Goal: Information Seeking & Learning: Compare options

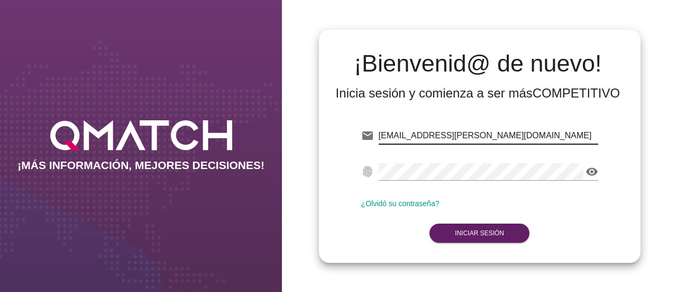
drag, startPoint x: 504, startPoint y: 132, endPoint x: 377, endPoint y: 140, distance: 127.3
click at [377, 140] on div "email [EMAIL_ADDRESS][PERSON_NAME][DOMAIN_NAME]" at bounding box center [480, 138] width 237 height 34
click at [591, 174] on icon "visibility" at bounding box center [592, 171] width 13 height 13
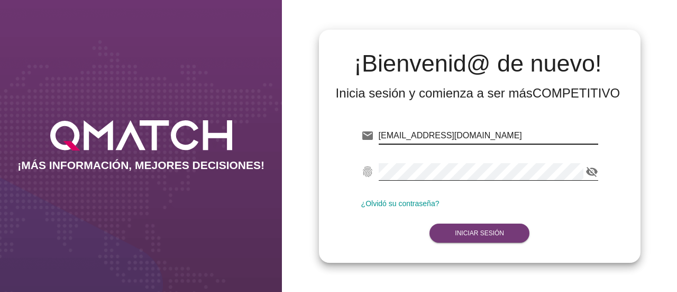
type input "[EMAIL_ADDRESS][DOMAIN_NAME]"
click at [480, 231] on strong "Iniciar Sesión" at bounding box center [479, 232] width 49 height 7
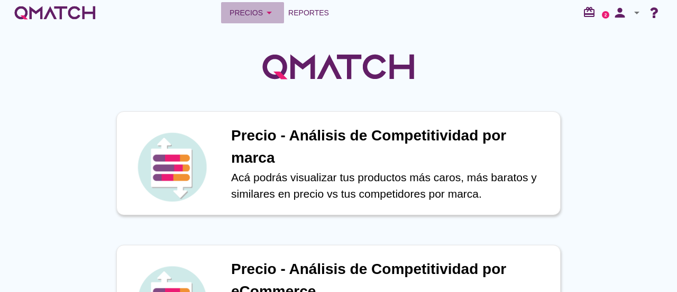
click at [256, 13] on div "Precios arrow_drop_down" at bounding box center [253, 12] width 46 height 13
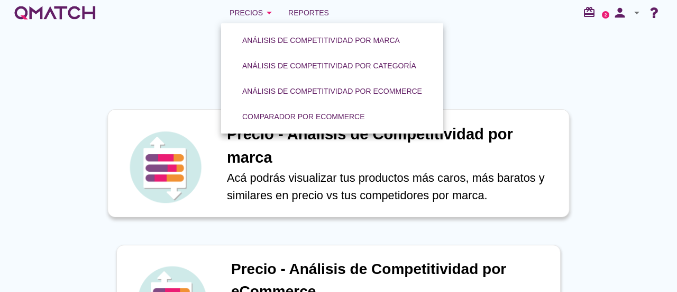
click at [337, 165] on h1 "Precio - Análisis de Competitividad por marca" at bounding box center [392, 146] width 331 height 46
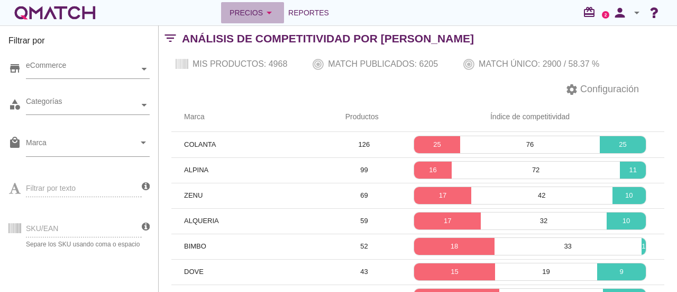
click at [267, 17] on icon "arrow_drop_down" at bounding box center [269, 12] width 13 height 13
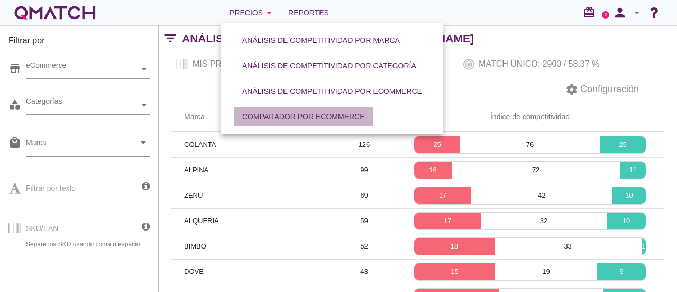
click at [327, 119] on div "Comparador por eCommerce" at bounding box center [303, 116] width 123 height 11
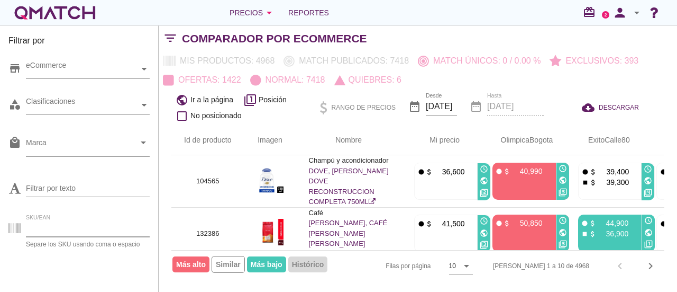
click at [75, 226] on input "SKU/EAN" at bounding box center [88, 228] width 124 height 17
paste input "123412"
type input "123412"
click at [269, 14] on icon "arrow_drop_down" at bounding box center [269, 12] width 13 height 13
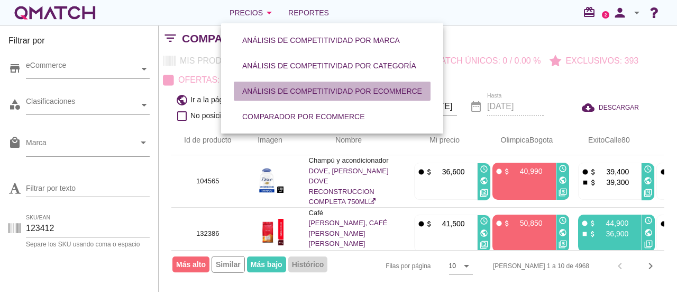
click at [314, 88] on div "Análisis de competitividad por eCommerce" at bounding box center [332, 91] width 180 height 11
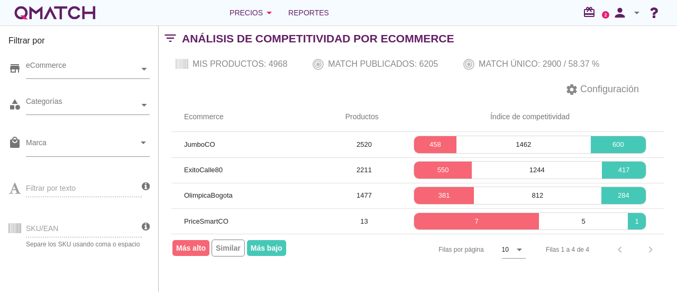
click at [71, 227] on div "SKU/EAN Separe los SKU usando coma o espacio" at bounding box center [74, 227] width 133 height 40
click at [257, 14] on div "Precios arrow_drop_down" at bounding box center [253, 12] width 46 height 13
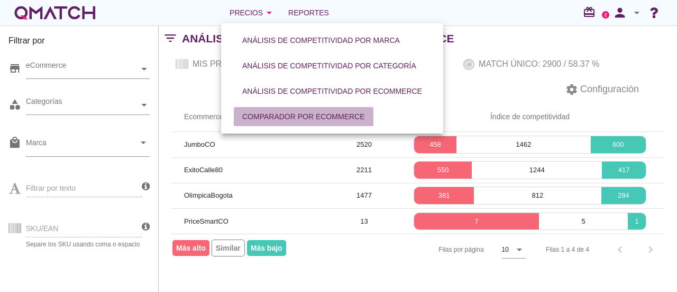
click at [293, 121] on div "Comparador por eCommerce" at bounding box center [303, 116] width 123 height 11
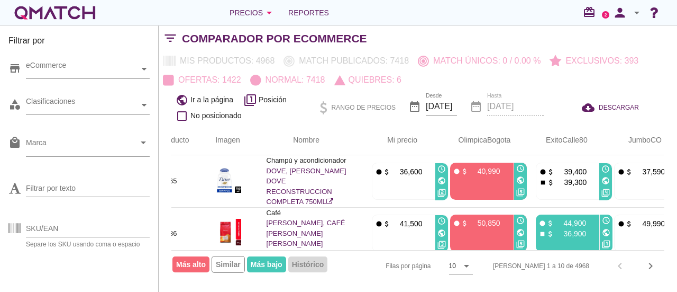
scroll to position [0, 44]
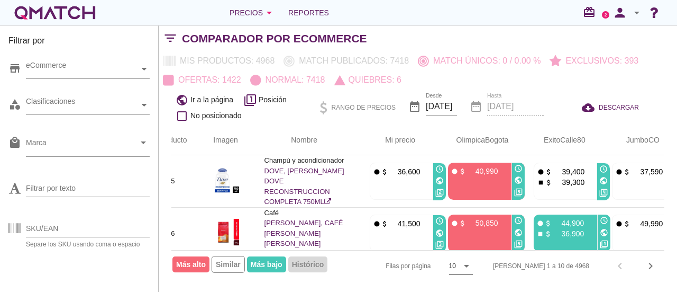
click at [473, 266] on icon "arrow_drop_down" at bounding box center [466, 265] width 13 height 13
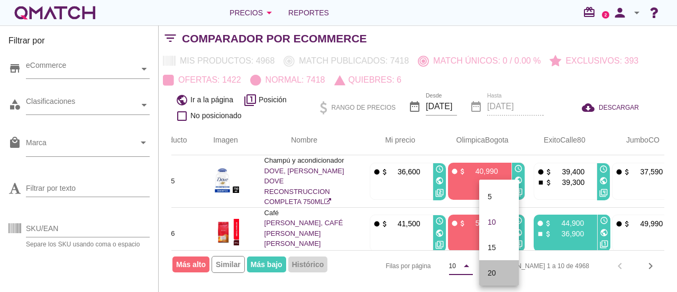
click at [504, 269] on div "20" at bounding box center [499, 272] width 23 height 13
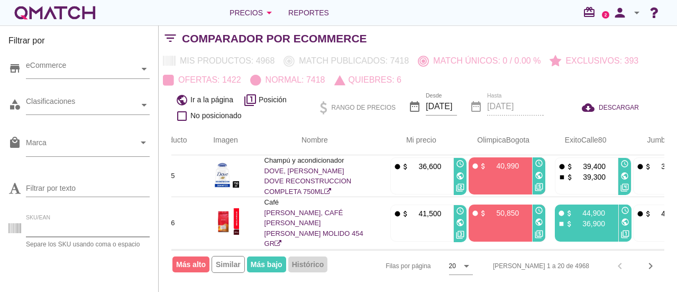
click at [61, 236] on input "SKU/EAN" at bounding box center [88, 228] width 124 height 17
drag, startPoint x: 65, startPoint y: 231, endPoint x: 0, endPoint y: 222, distance: 65.3
click at [0, 222] on div "Filtrar por store eCommerce category Clasificaciones local_mall Marca arrow_dro…" at bounding box center [79, 158] width 159 height 266
click at [650, 263] on icon "chevron_right" at bounding box center [651, 265] width 13 height 13
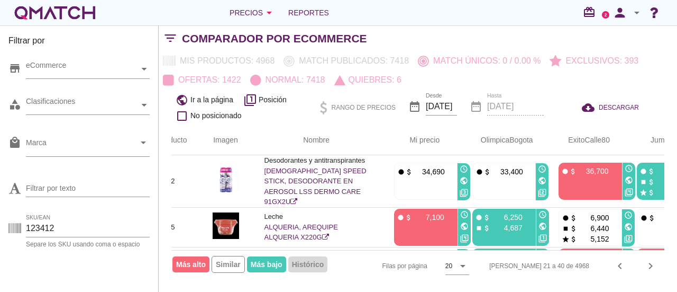
scroll to position [0, 0]
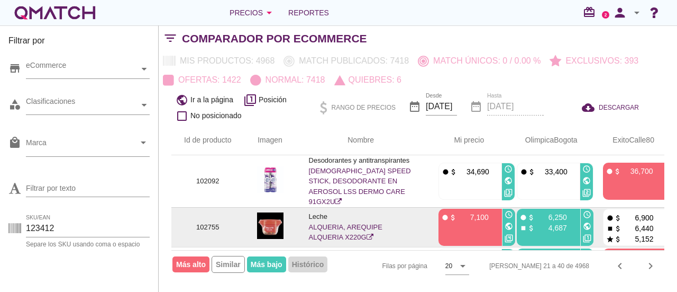
click at [211, 222] on p "102755" at bounding box center [208, 227] width 48 height 11
copy p "102755"
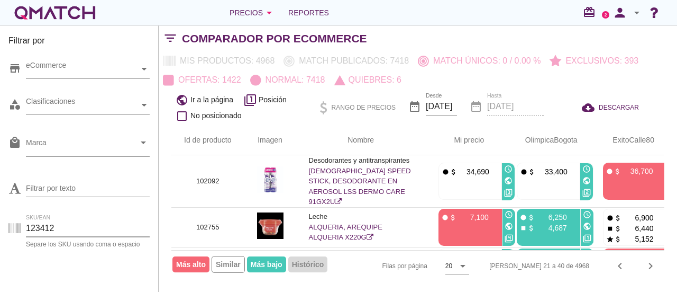
drag, startPoint x: 113, startPoint y: 227, endPoint x: 0, endPoint y: 225, distance: 113.3
click at [0, 225] on div "Filtrar por store eCommerce category Clasificaciones local_mall Marca arrow_dro…" at bounding box center [79, 158] width 159 height 266
paste input "02755"
type input "102755"
click at [132, 257] on div "store eCommerce category Clasificaciones local_mall Marca arrow_drop_down Filtr…" at bounding box center [78, 170] width 141 height 238
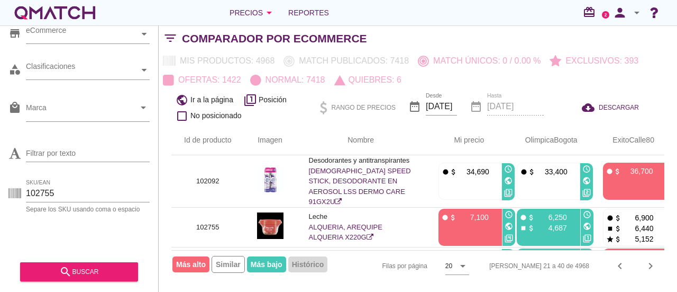
scroll to position [35, 0]
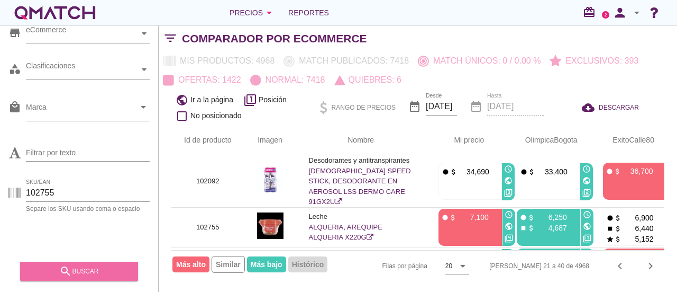
click at [78, 268] on div "search buscar" at bounding box center [79, 271] width 101 height 13
